Goal: Information Seeking & Learning: Check status

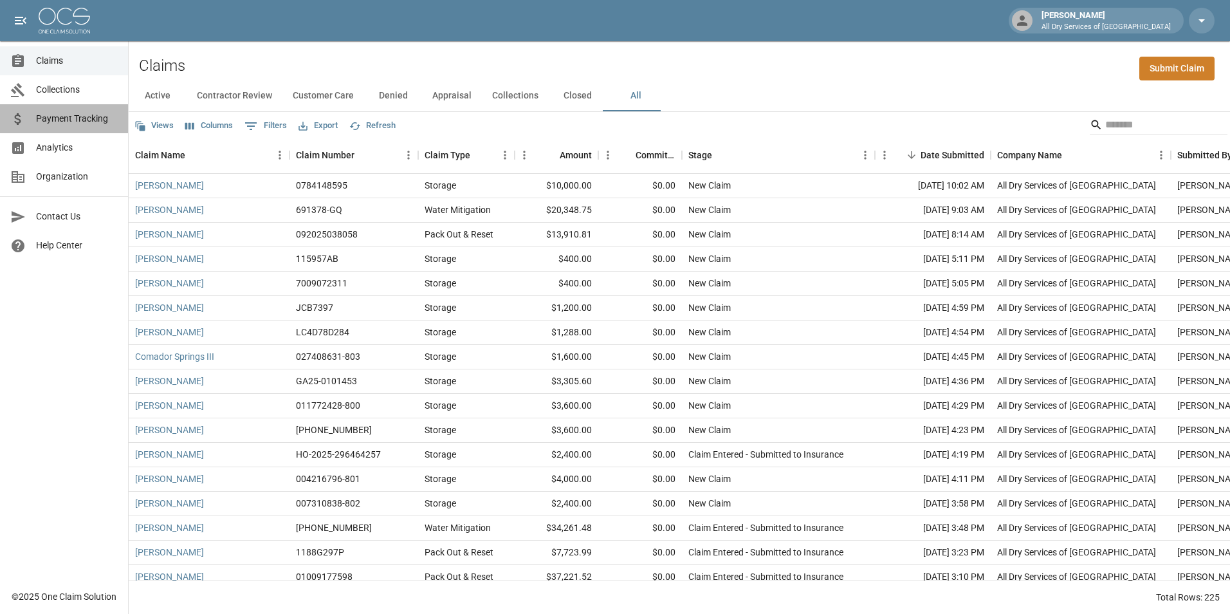
click at [89, 114] on span "Payment Tracking" at bounding box center [77, 119] width 82 height 14
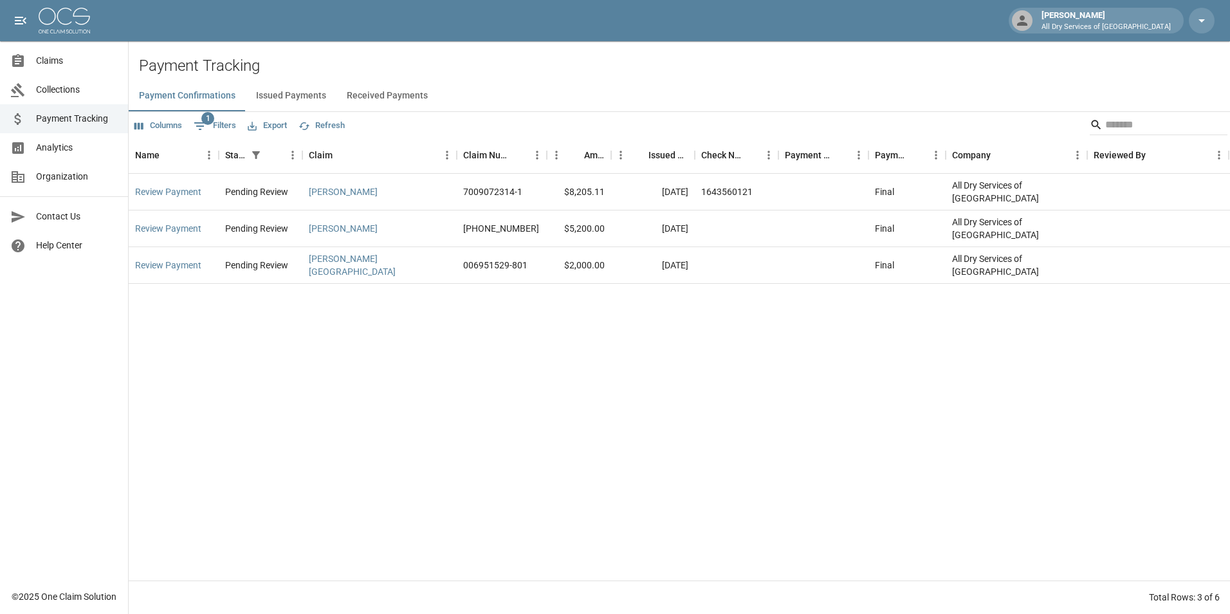
click at [887, 461] on div "Review Payment Pending Review [PERSON_NAME] 7009072314-1 $8,205.11 [DATE] 16435…" at bounding box center [680, 377] width 1102 height 407
click at [73, 53] on link "Claims" at bounding box center [64, 60] width 128 height 29
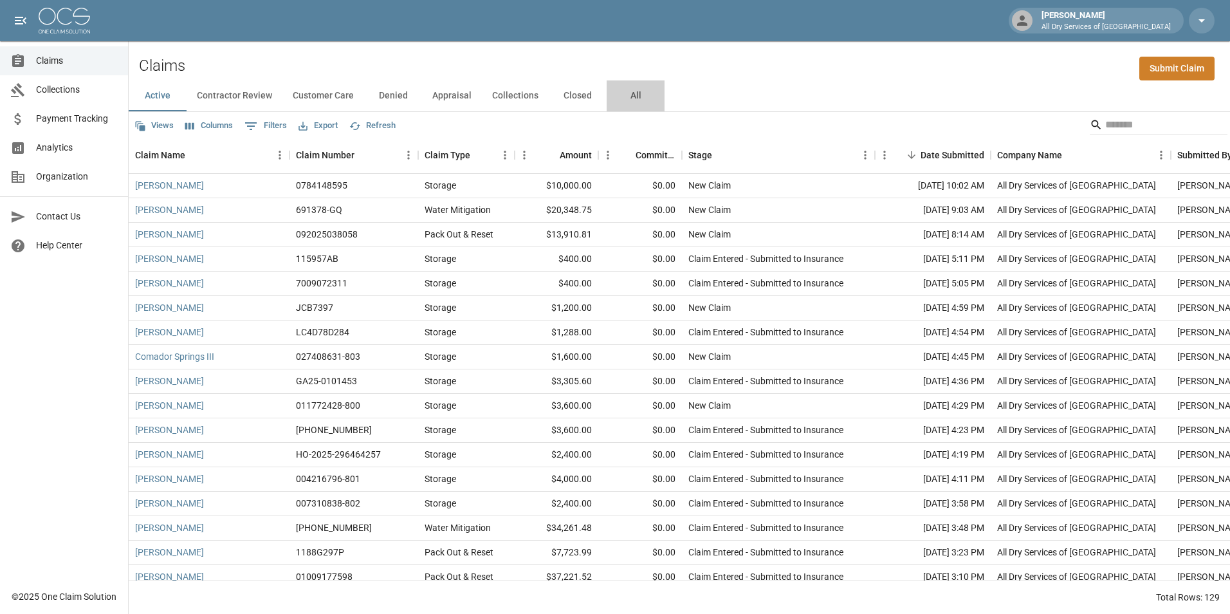
click at [633, 91] on button "All" at bounding box center [636, 95] width 58 height 31
click at [856, 110] on div "Active Contractor Review Customer Care Denied Appraisal Collections Closed All" at bounding box center [680, 95] width 1102 height 31
click at [1107, 116] on input "Search" at bounding box center [1157, 125] width 103 height 21
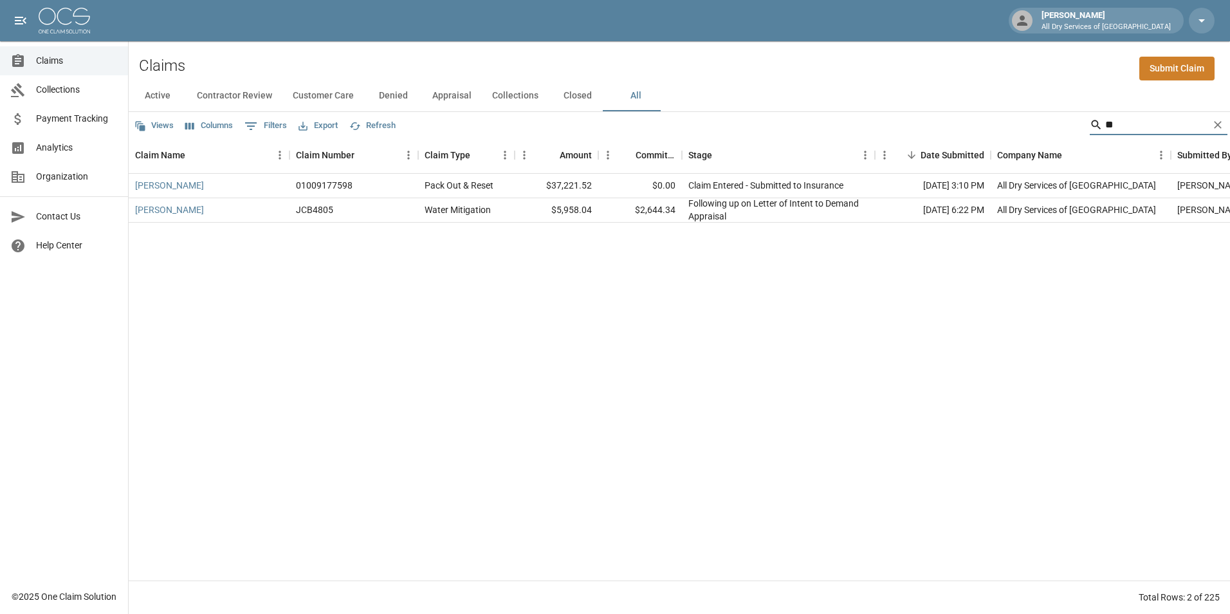
type input "*"
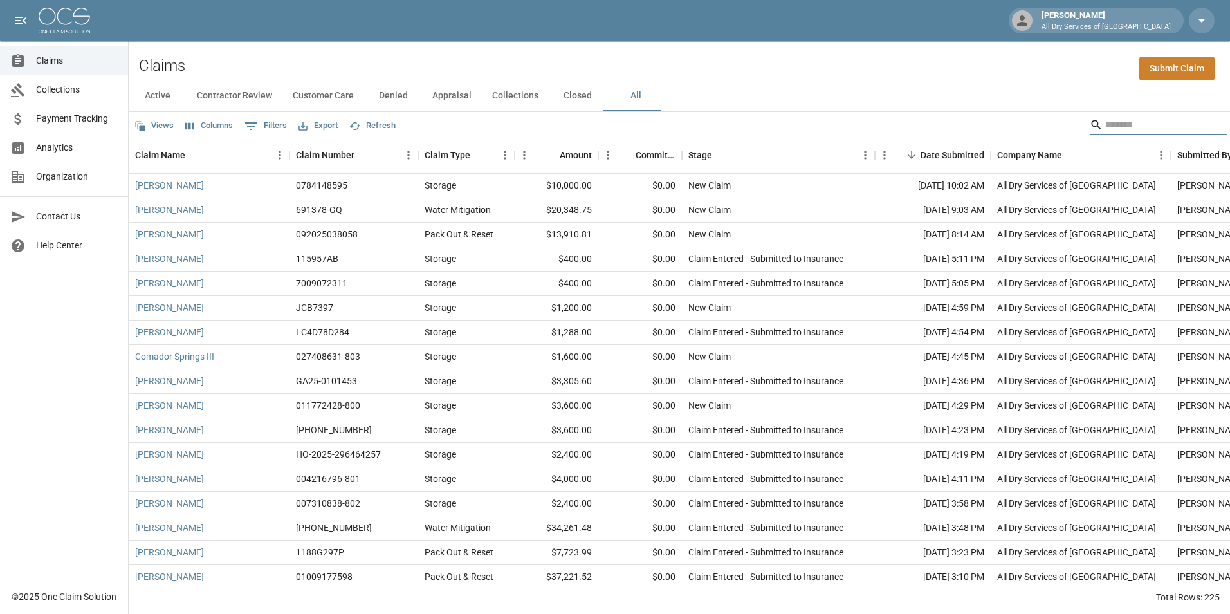
click at [76, 142] on span "Analytics" at bounding box center [77, 148] width 82 height 14
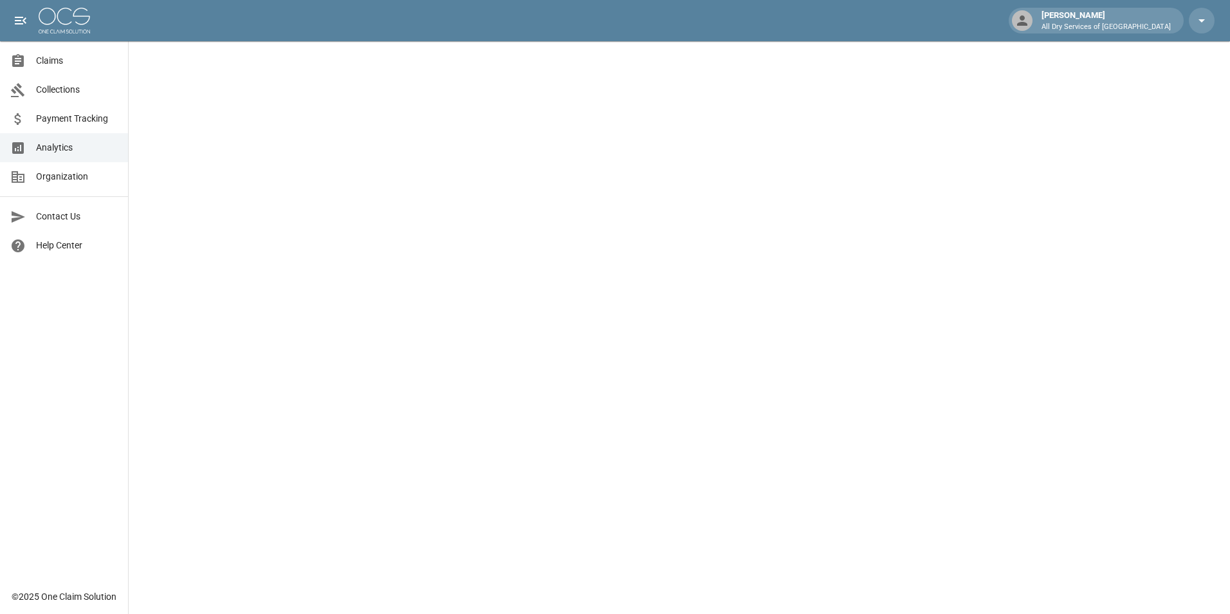
click at [44, 62] on span "Claims" at bounding box center [77, 61] width 82 height 14
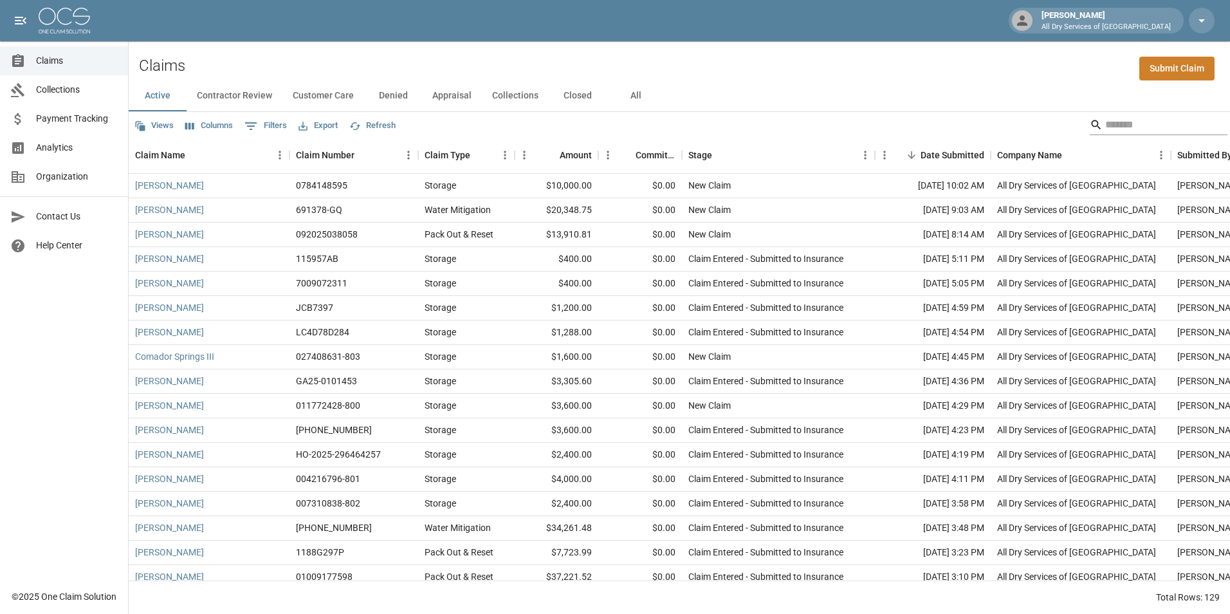
click at [1115, 125] on input "Search" at bounding box center [1157, 125] width 103 height 21
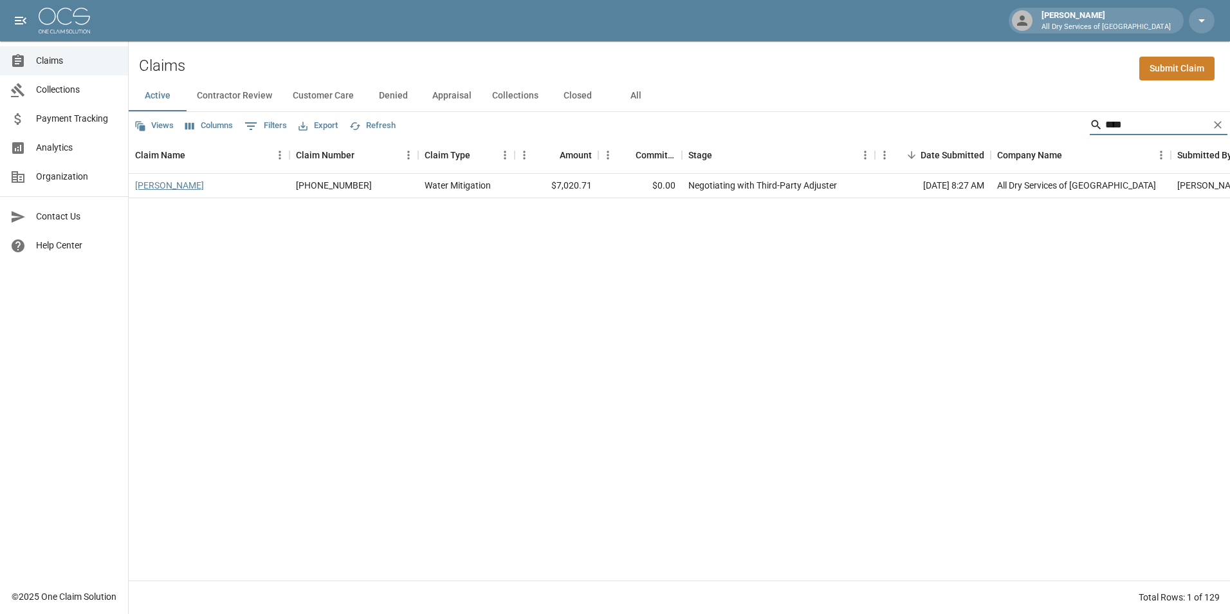
type input "****"
click at [167, 187] on link "[PERSON_NAME]" at bounding box center [169, 185] width 69 height 13
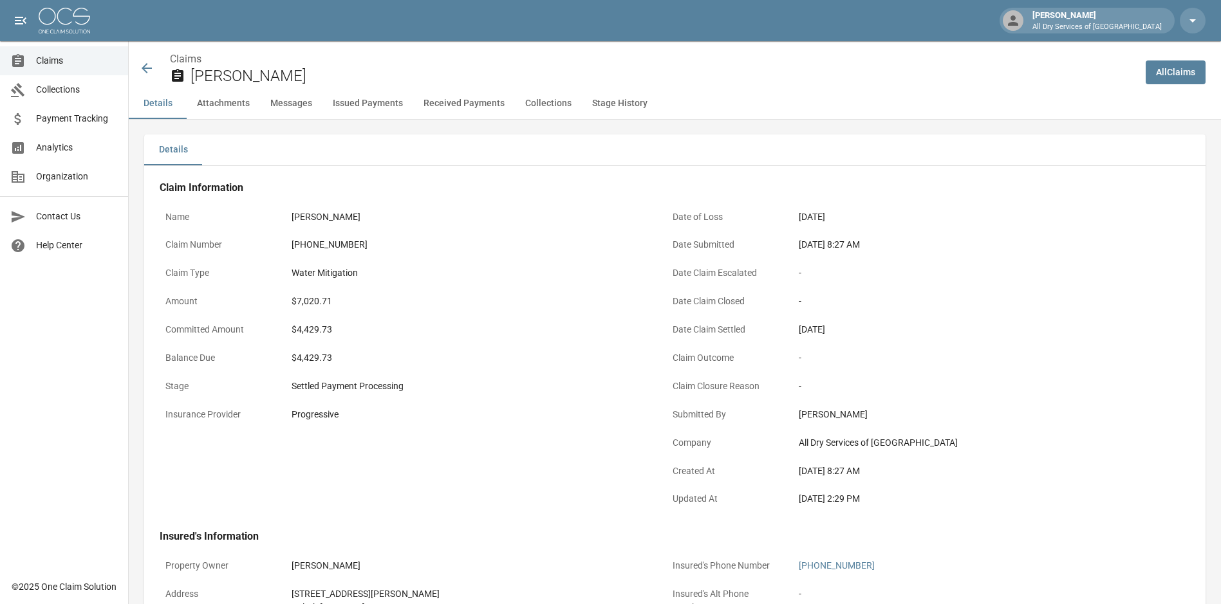
scroll to position [450, 0]
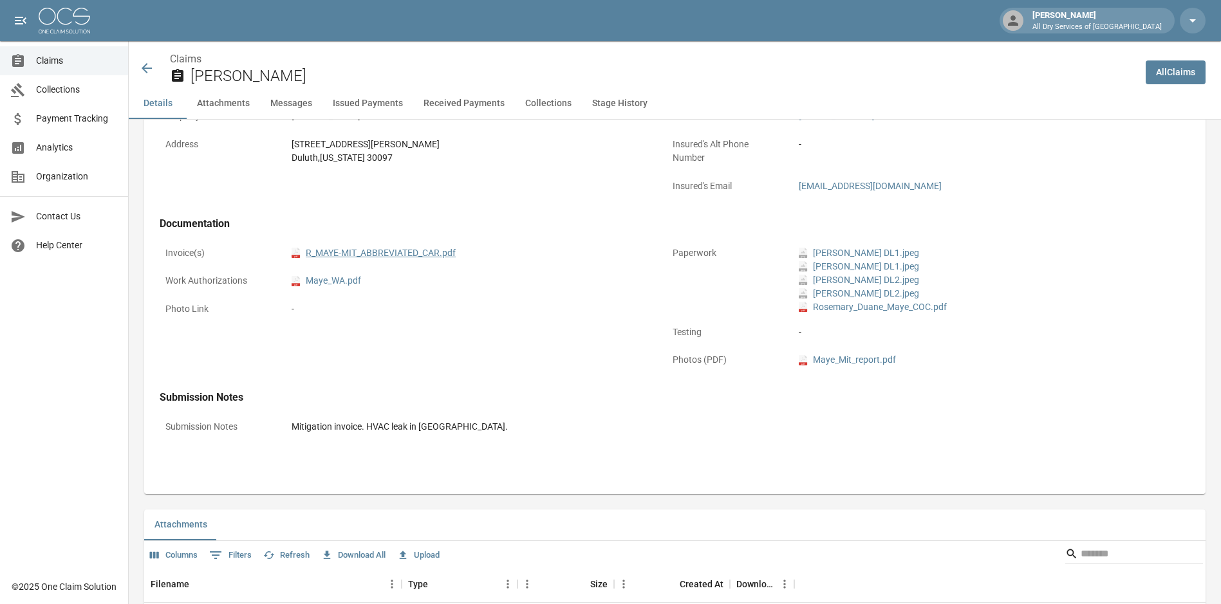
click at [390, 255] on link "pdf R_MAYE-MIT_ABBREVIATED_CAR.pdf" at bounding box center [374, 253] width 164 height 14
click at [149, 65] on icon at bounding box center [146, 67] width 15 height 15
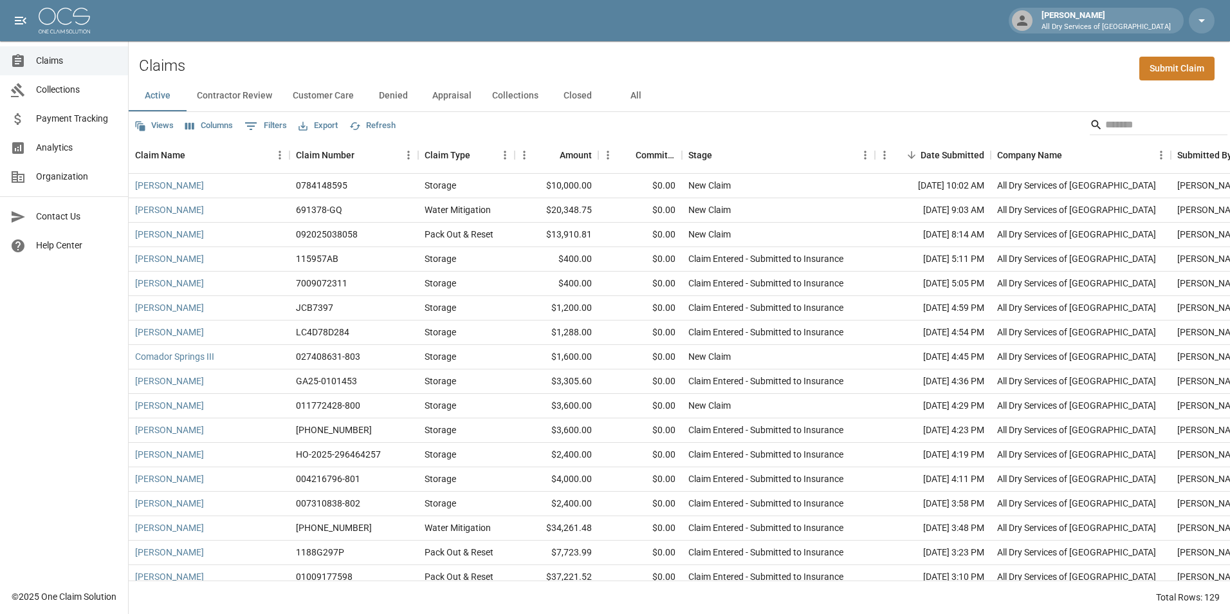
drag, startPoint x: 636, startPoint y: 95, endPoint x: 652, endPoint y: 93, distance: 16.2
click at [635, 94] on button "All" at bounding box center [636, 95] width 58 height 31
click at [1152, 123] on input "Search" at bounding box center [1157, 125] width 103 height 21
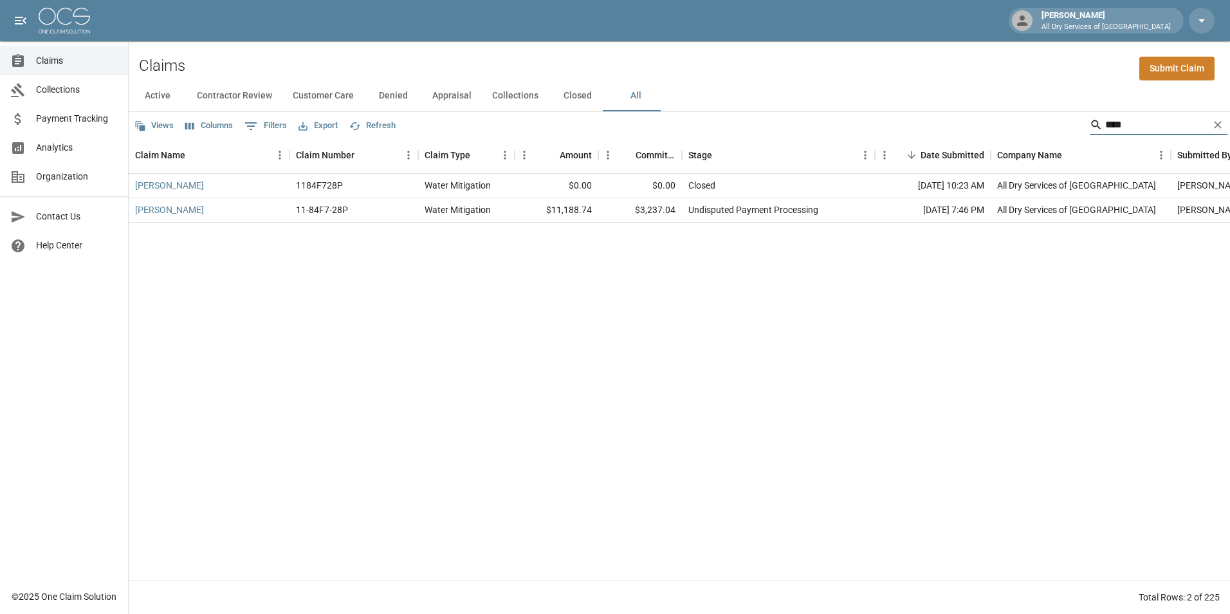
type input "****"
drag, startPoint x: 49, startPoint y: 59, endPoint x: 73, endPoint y: 64, distance: 25.0
click at [49, 59] on span "Claims" at bounding box center [77, 61] width 82 height 14
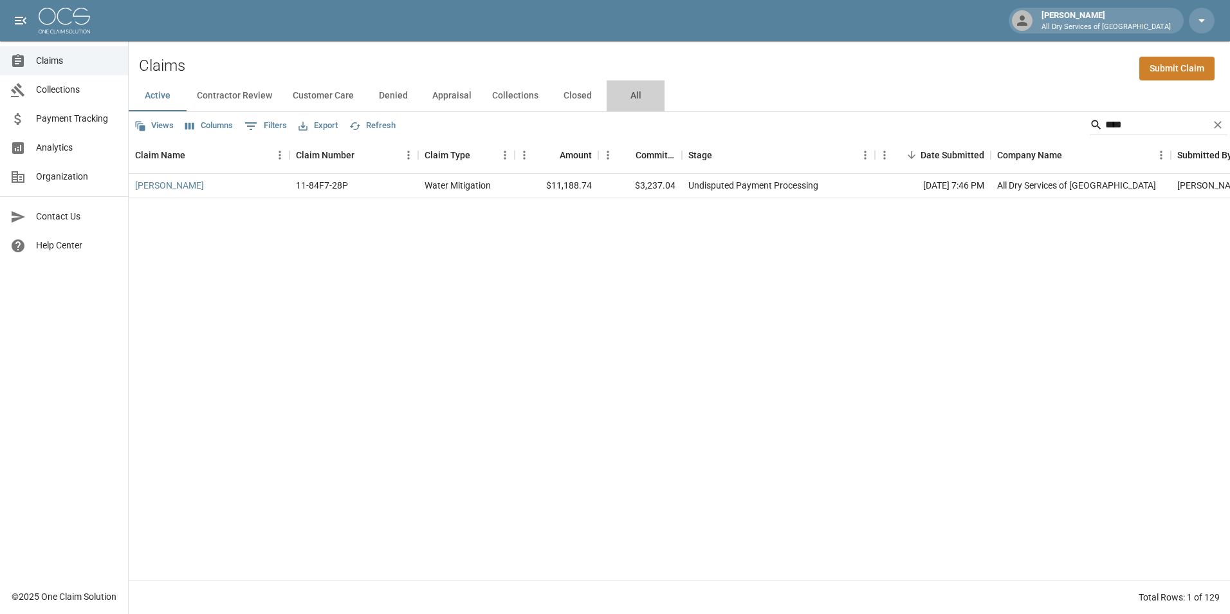
click at [635, 100] on button "All" at bounding box center [636, 95] width 58 height 31
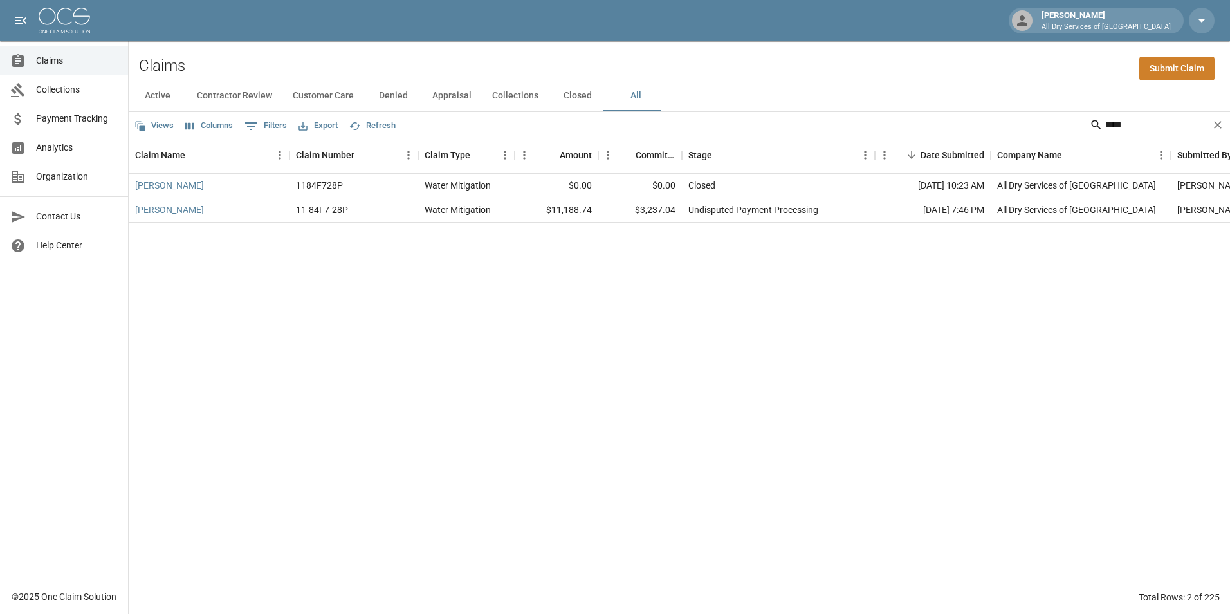
click at [1117, 127] on input "****" at bounding box center [1157, 125] width 103 height 21
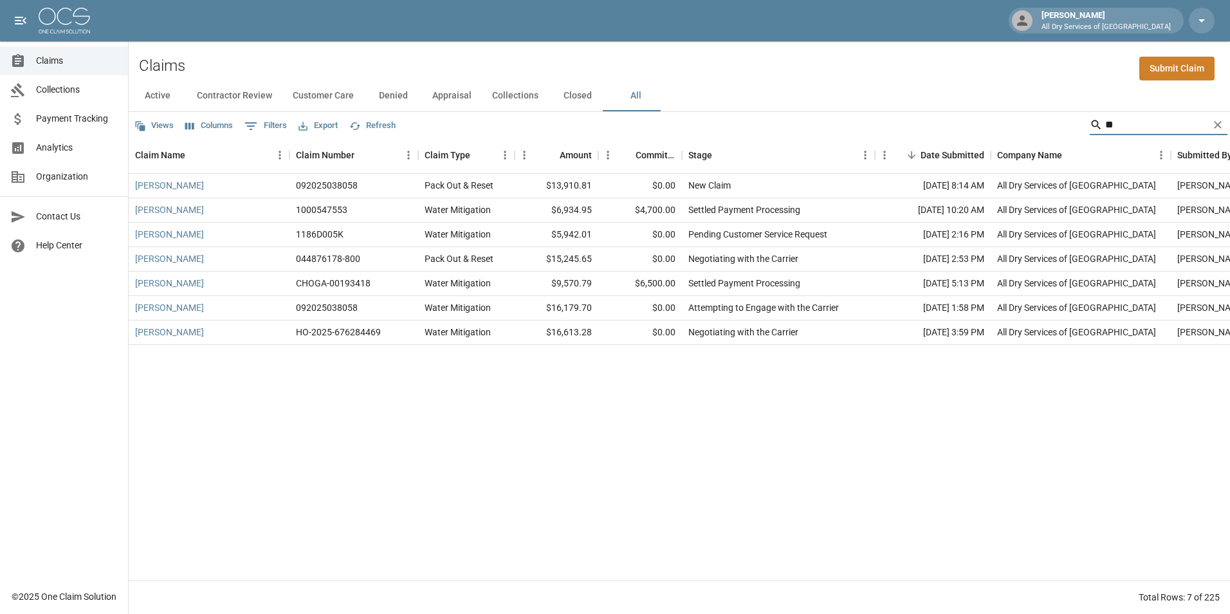
type input "*"
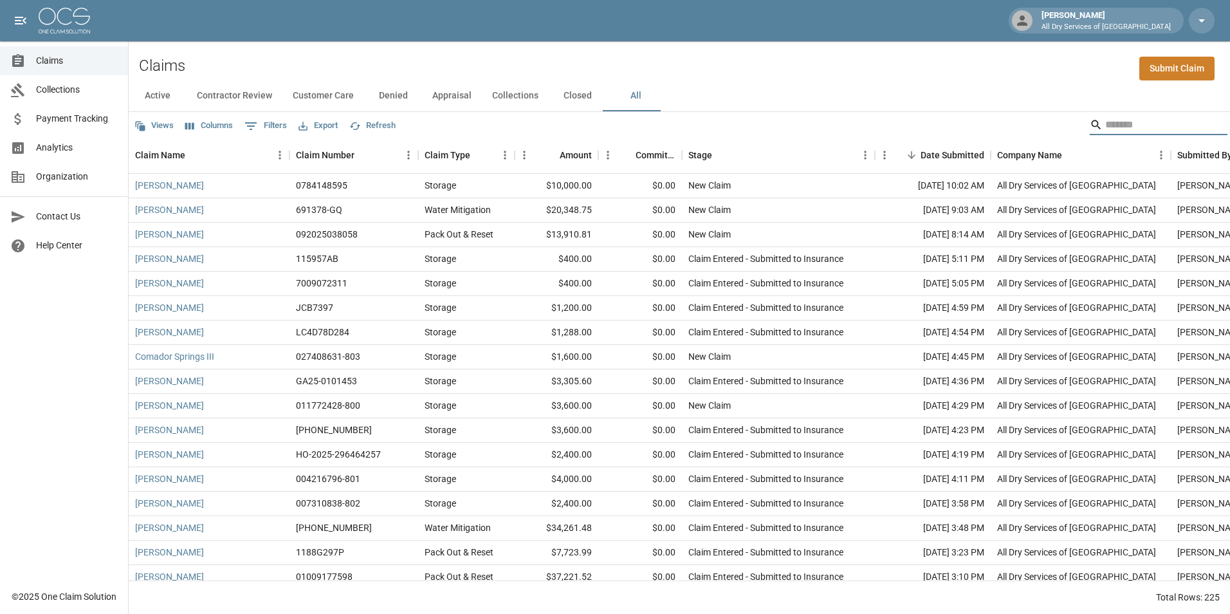
click at [905, 78] on div "Claims Submit Claim" at bounding box center [680, 60] width 1102 height 39
click at [82, 141] on span "Analytics" at bounding box center [77, 148] width 82 height 14
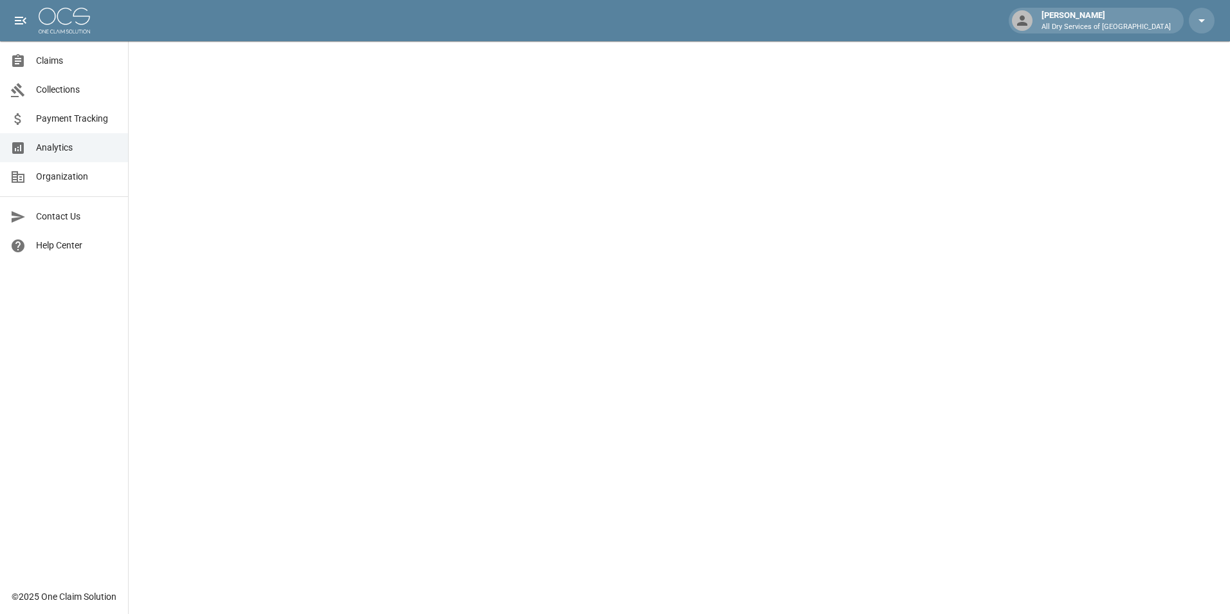
drag, startPoint x: 67, startPoint y: 62, endPoint x: 81, endPoint y: 65, distance: 14.4
click at [67, 62] on span "Claims" at bounding box center [77, 61] width 82 height 14
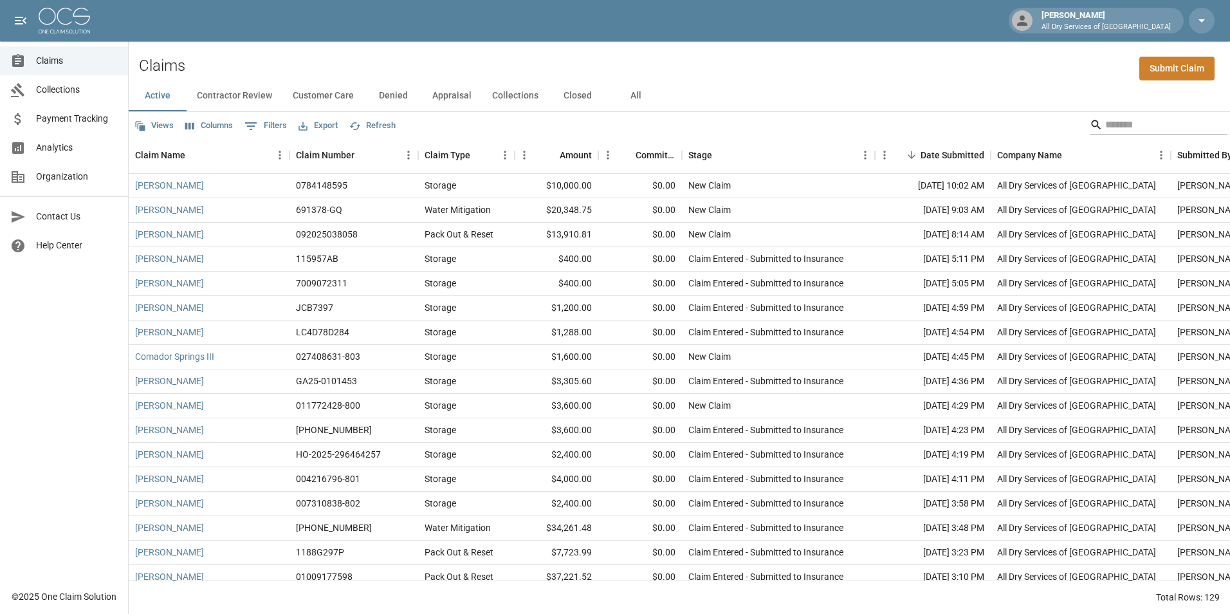
click at [1106, 124] on input "Search" at bounding box center [1157, 125] width 103 height 21
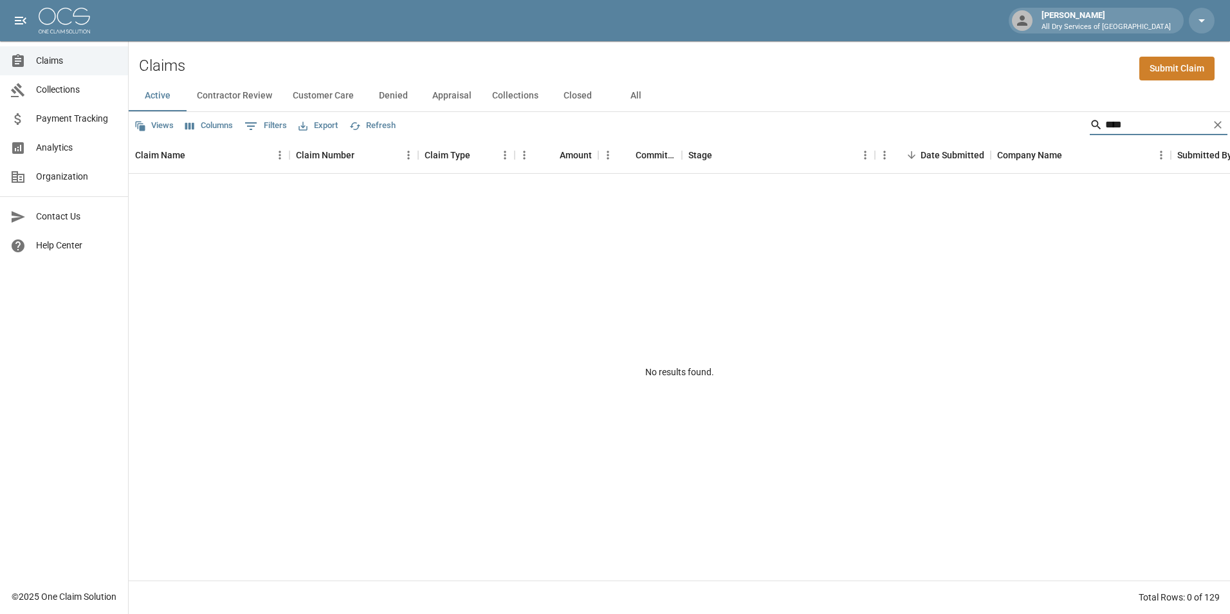
type input "****"
click at [633, 95] on button "All" at bounding box center [636, 95] width 58 height 31
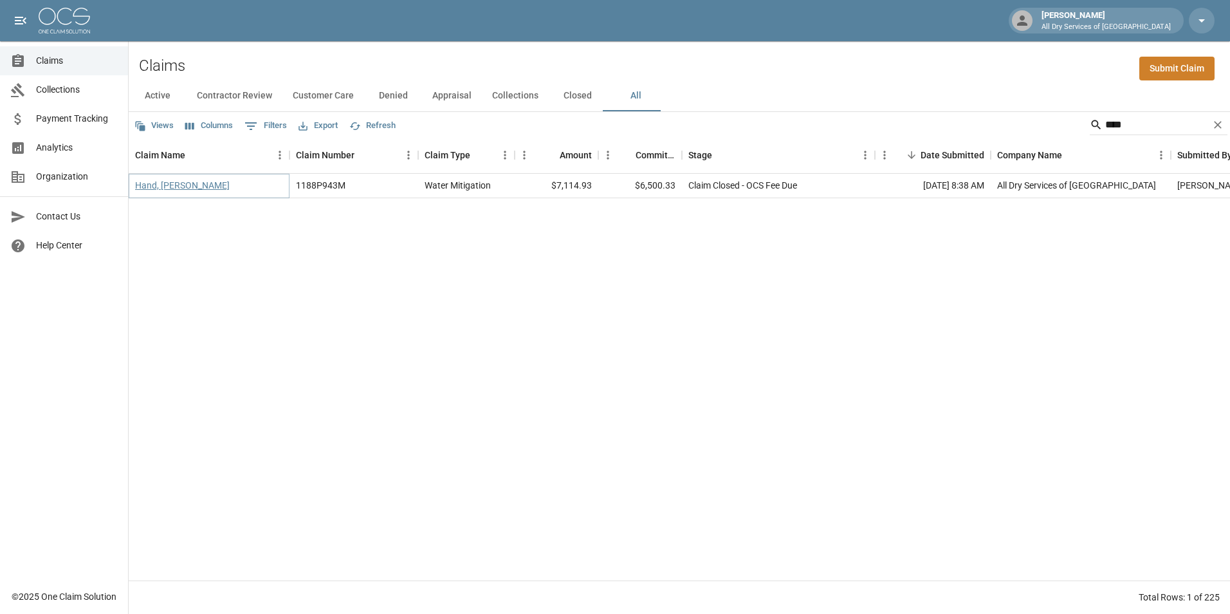
click at [161, 185] on link "Hand, [PERSON_NAME]" at bounding box center [182, 185] width 95 height 13
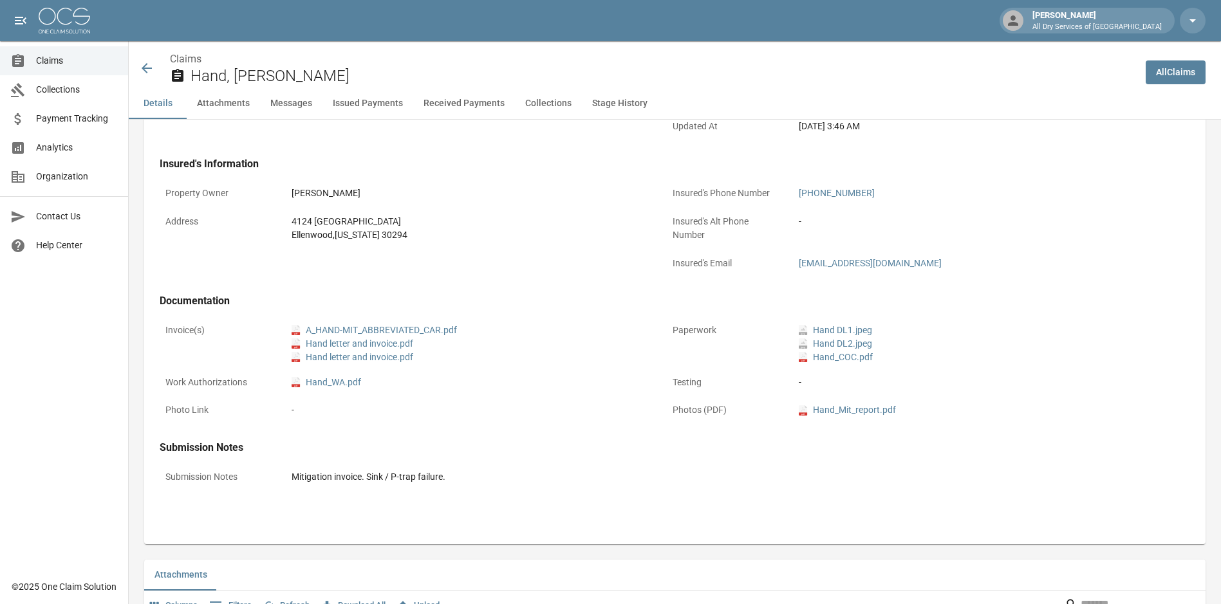
scroll to position [386, 0]
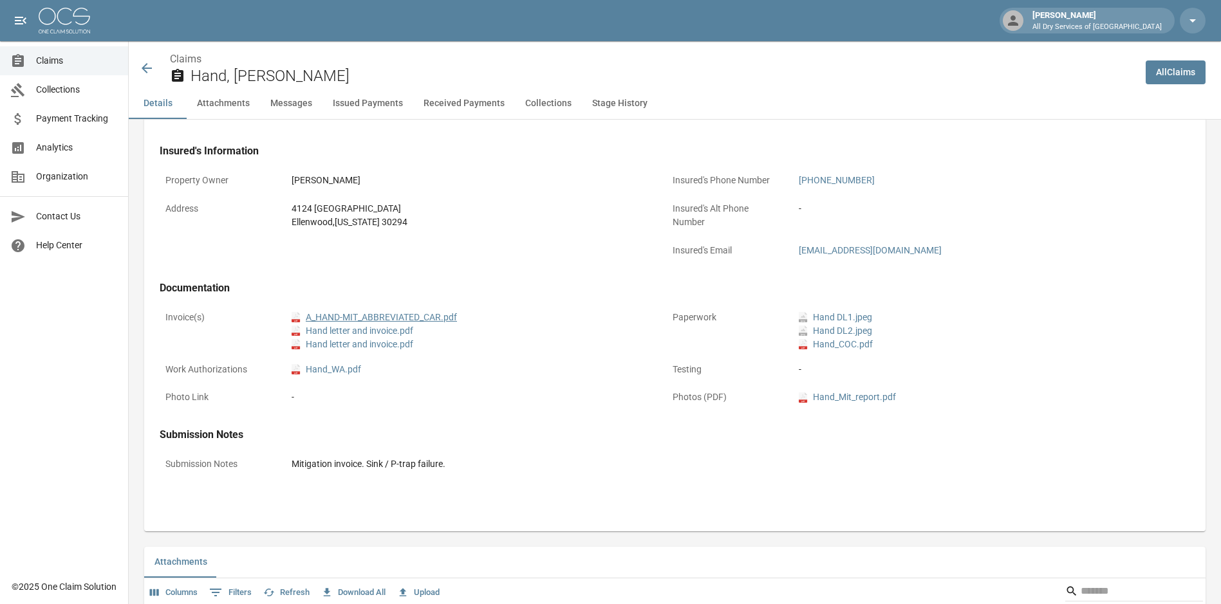
click at [406, 320] on link "pdf A_HAND-MIT_ABBREVIATED_CAR.pdf" at bounding box center [374, 318] width 165 height 14
click at [144, 62] on icon at bounding box center [146, 67] width 15 height 15
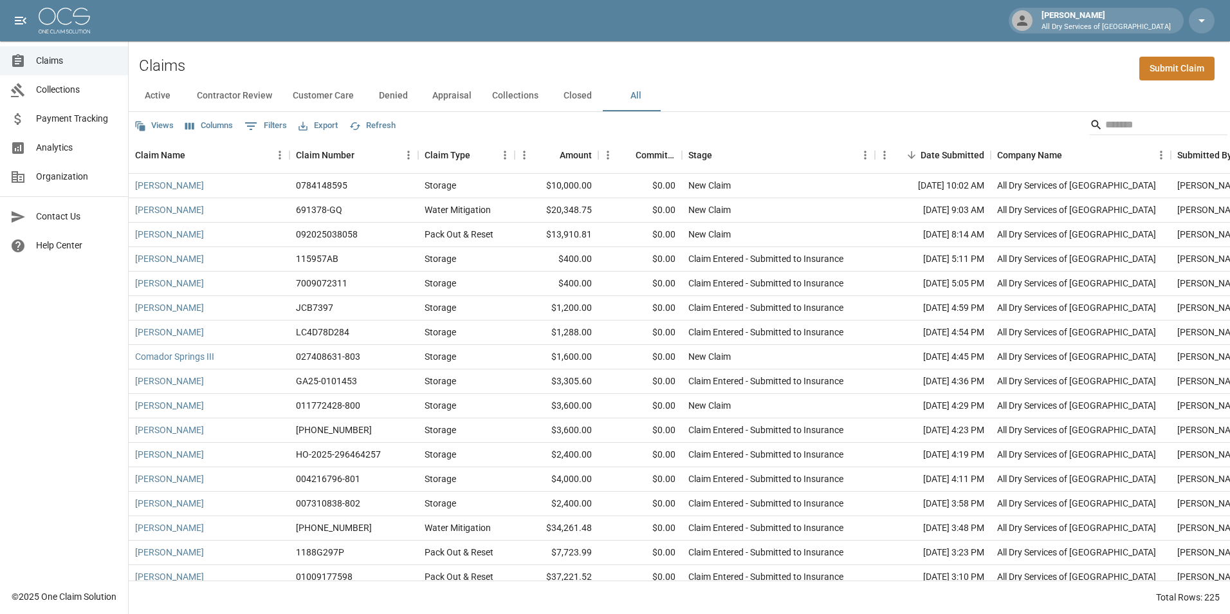
click at [40, 138] on link "Analytics" at bounding box center [64, 147] width 128 height 29
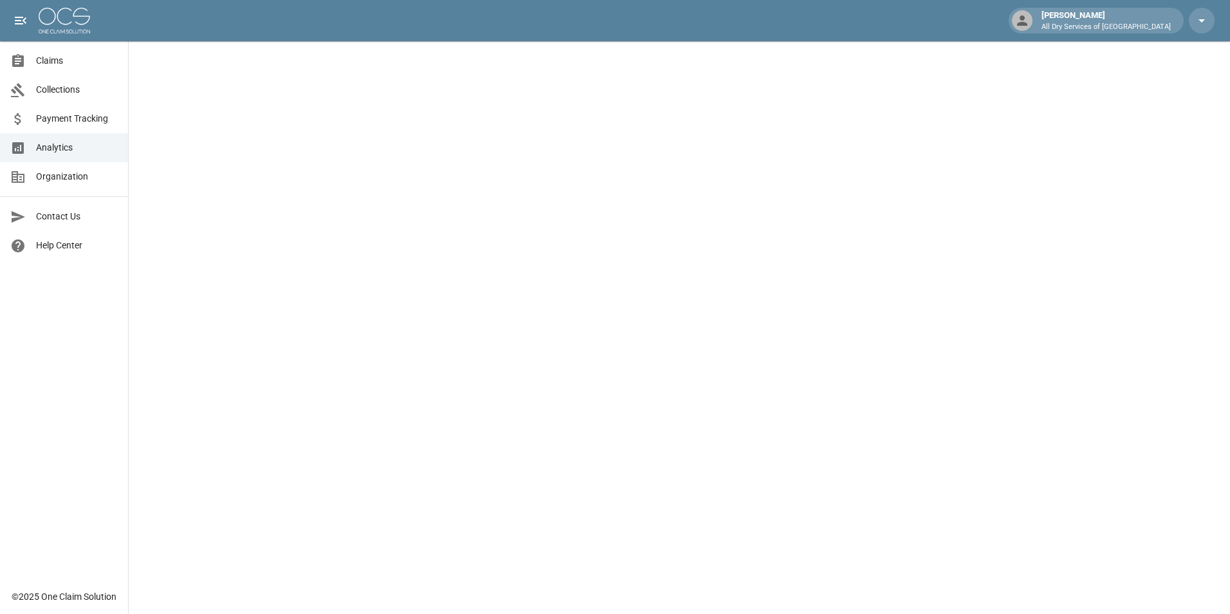
click at [62, 60] on span "Claims" at bounding box center [77, 61] width 82 height 14
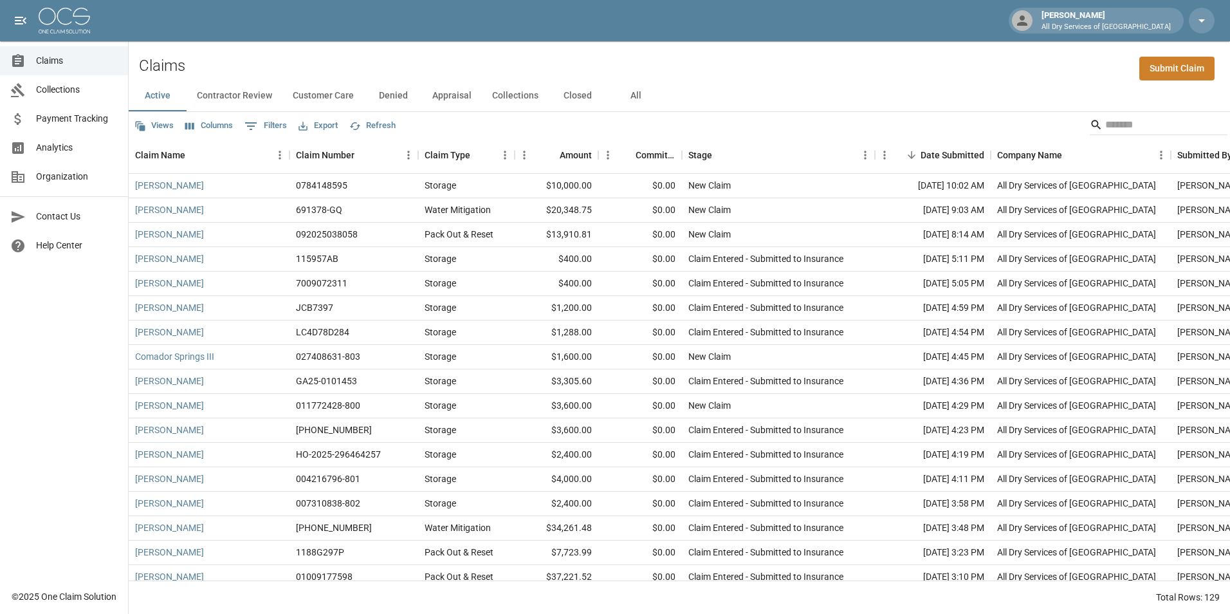
click at [633, 98] on button "All" at bounding box center [636, 95] width 58 height 31
click at [1106, 126] on input "Search" at bounding box center [1157, 125] width 103 height 21
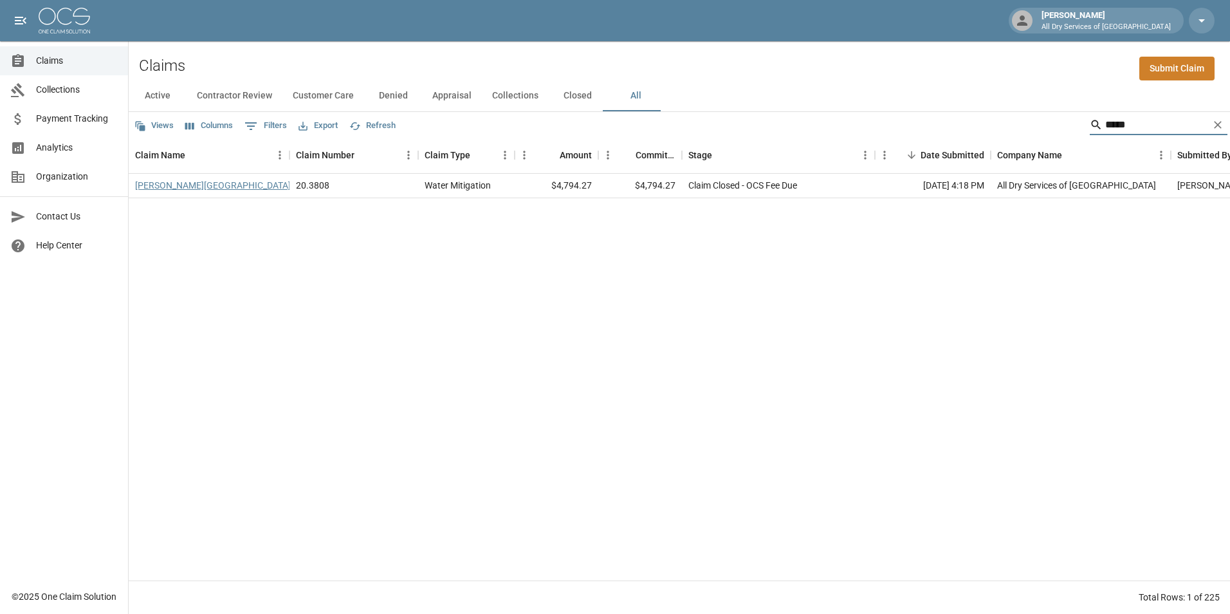
type input "*****"
click at [180, 192] on link "[PERSON_NAME][GEOGRAPHIC_DATA]" at bounding box center [213, 185] width 156 height 13
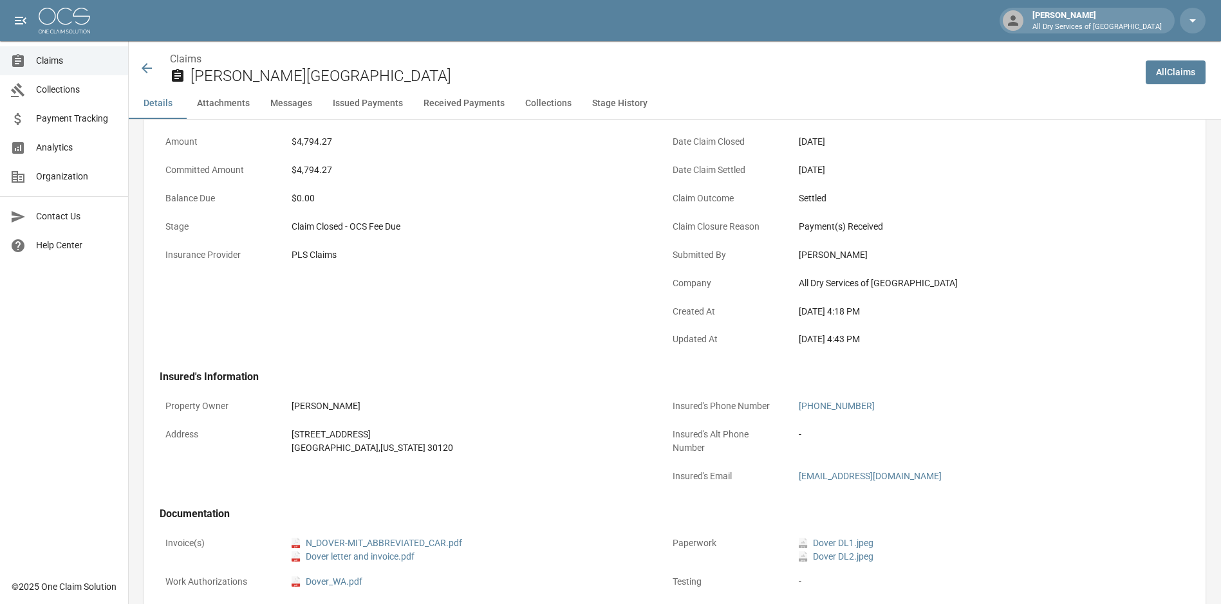
scroll to position [193, 0]
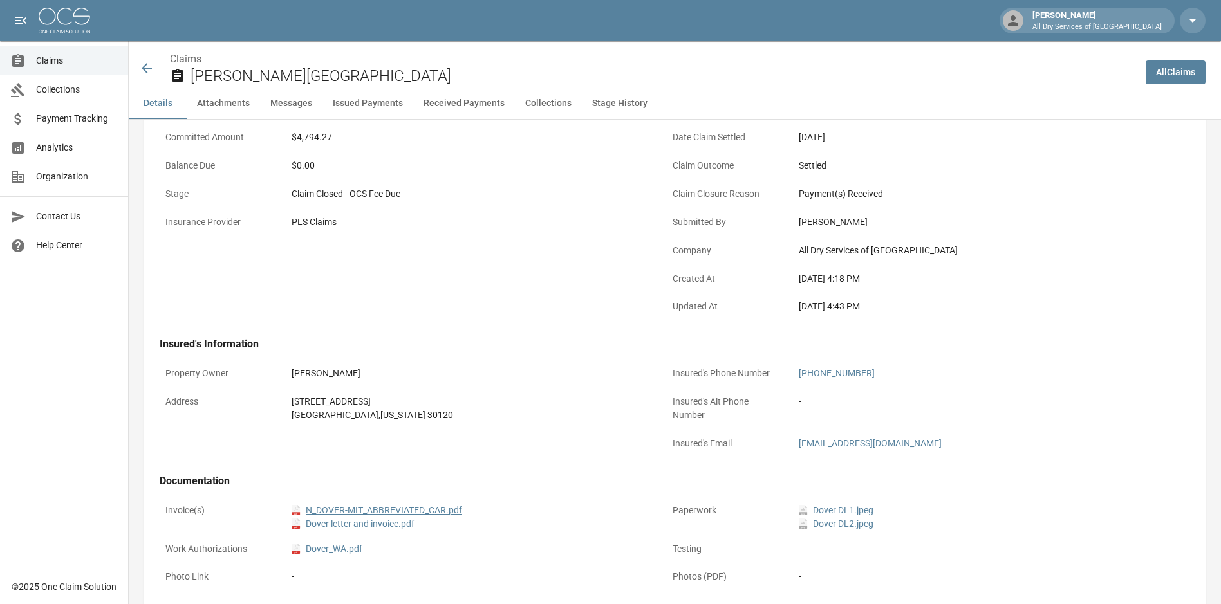
click at [424, 512] on link "pdf N_DOVER-MIT_ABBREVIATED_CAR.pdf" at bounding box center [377, 511] width 171 height 14
click at [140, 66] on icon at bounding box center [146, 67] width 15 height 15
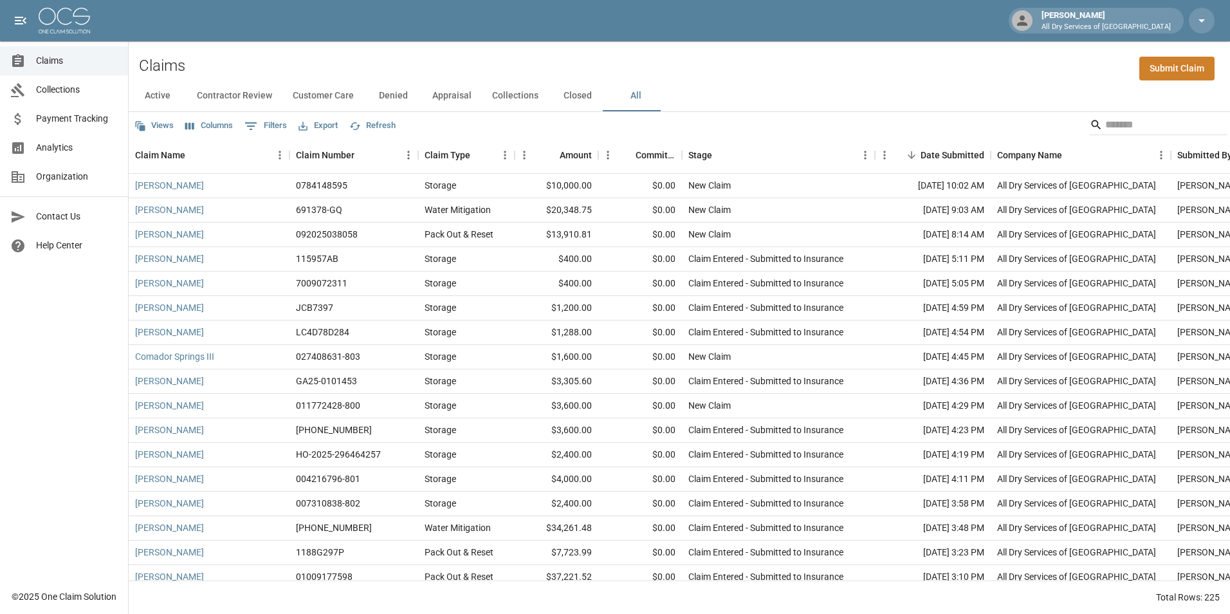
click at [51, 64] on span "Claims" at bounding box center [77, 61] width 82 height 14
